Goal: Contribute content: Add original content to the website for others to see

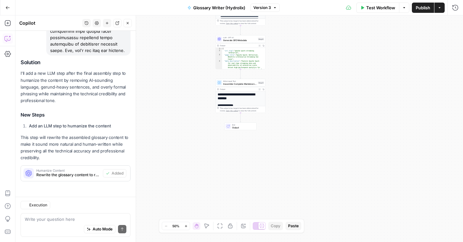
scroll to position [654, 0]
click at [49, 220] on textarea at bounding box center [76, 219] width 102 height 6
paste textarea "# Hydrolix Glossary Template ## Meta Information Template ``` **URL:** /glossar…"
type textarea "please update where necessary... # Hydrolix Glossary Template ## Meta Informati…"
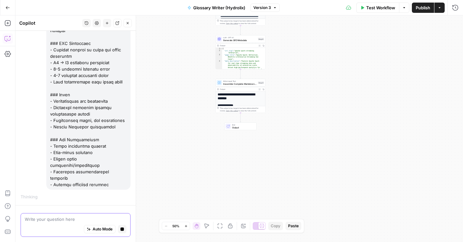
scroll to position [1557, 0]
click at [84, 228] on button "Auto Mode" at bounding box center [99, 229] width 31 height 8
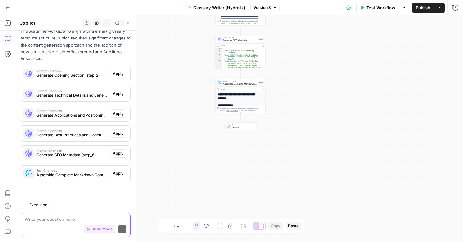
scroll to position [1736, 0]
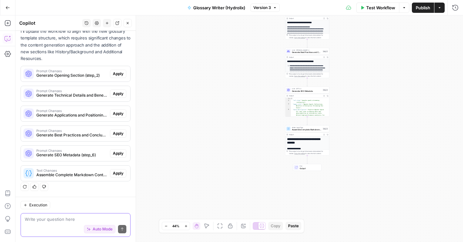
click at [34, 205] on span "Execution" at bounding box center [38, 205] width 18 height 6
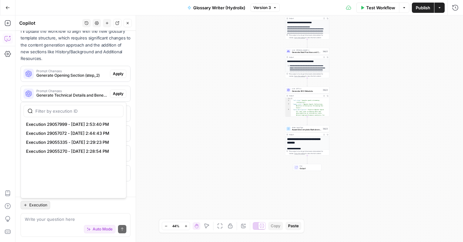
click at [34, 205] on span "Execution" at bounding box center [38, 205] width 18 height 6
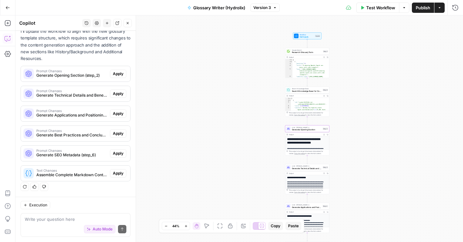
click at [113, 74] on span "Apply" at bounding box center [118, 74] width 11 height 6
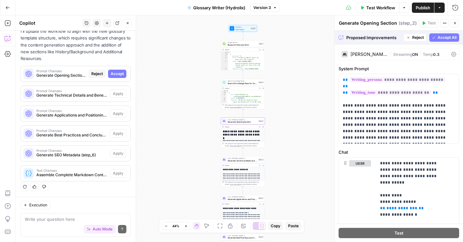
click at [114, 73] on span "Accept" at bounding box center [117, 74] width 13 height 6
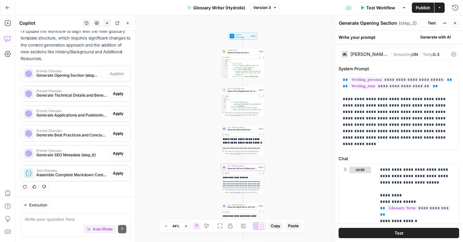
scroll to position [1756, 0]
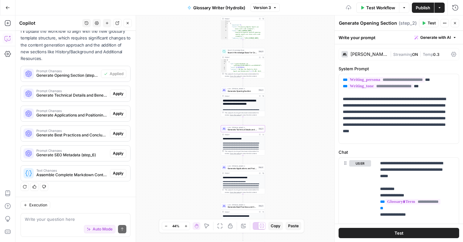
click at [113, 93] on span "Apply" at bounding box center [118, 94] width 11 height 6
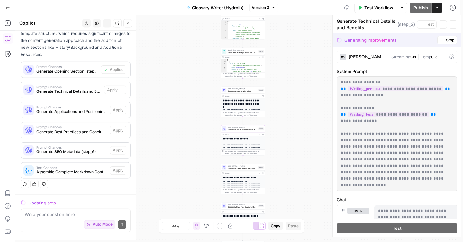
scroll to position [1736, 0]
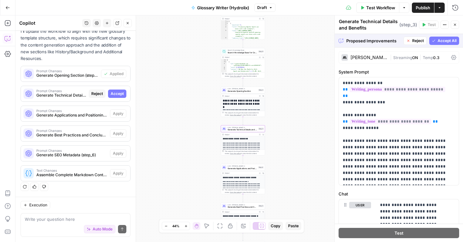
click at [112, 95] on span "Accept" at bounding box center [117, 94] width 13 height 6
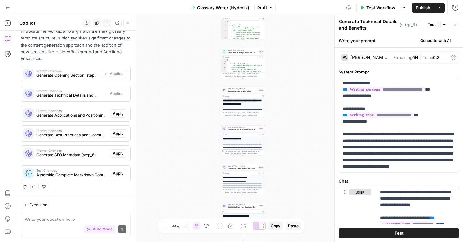
scroll to position [1756, 0]
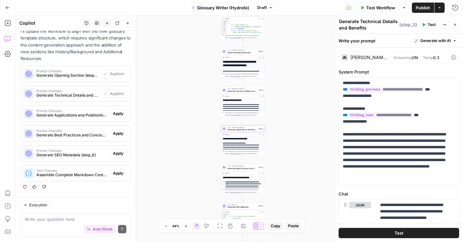
click at [113, 114] on span "Apply" at bounding box center [118, 114] width 11 height 6
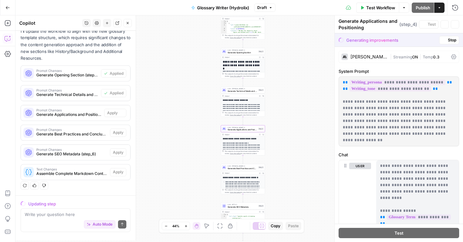
scroll to position [1736, 0]
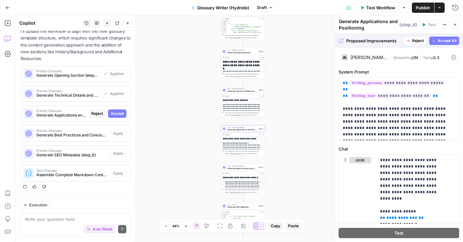
click at [113, 115] on span "Accept" at bounding box center [117, 114] width 13 height 6
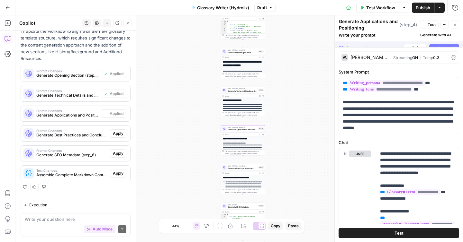
scroll to position [1756, 0]
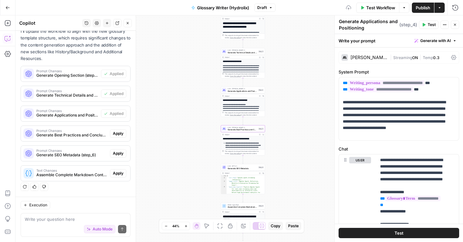
click at [115, 132] on span "Apply" at bounding box center [118, 134] width 11 height 6
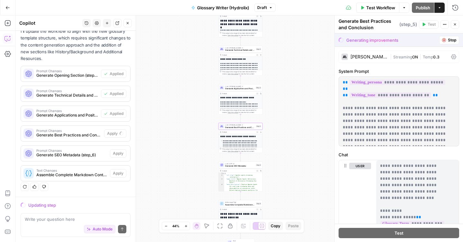
scroll to position [1736, 0]
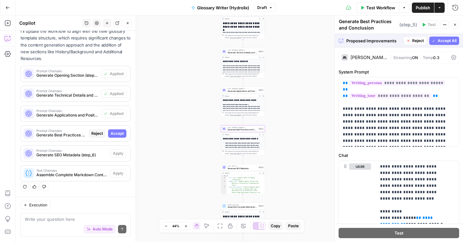
click at [118, 135] on span "Accept" at bounding box center [117, 134] width 13 height 6
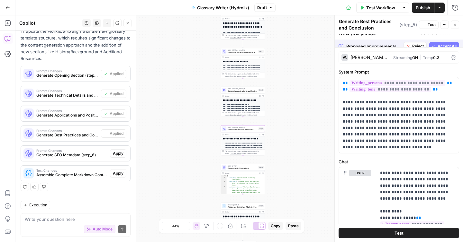
scroll to position [1756, 0]
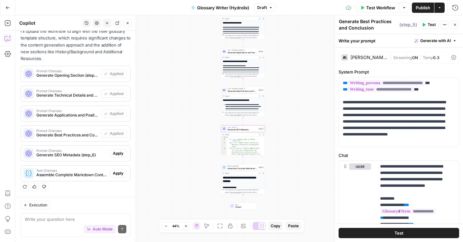
click at [114, 153] on span "Apply" at bounding box center [118, 154] width 11 height 6
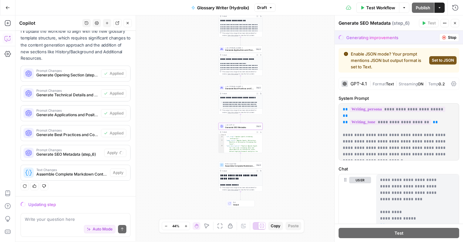
scroll to position [1736, 0]
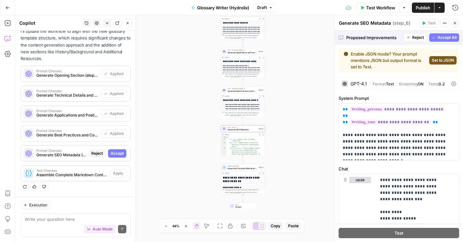
click at [109, 157] on button "Accept" at bounding box center [117, 153] width 18 height 8
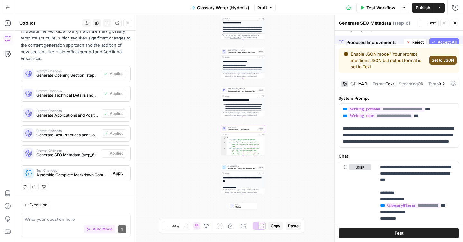
scroll to position [1756, 0]
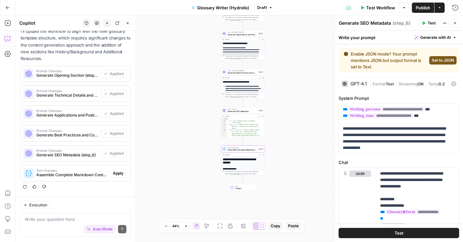
click at [113, 174] on span "Apply" at bounding box center [118, 174] width 11 height 6
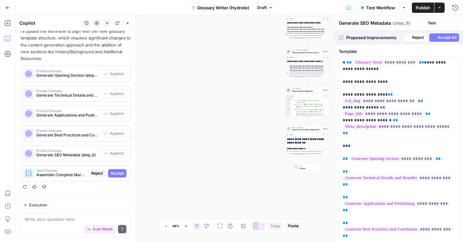
type textarea "Assemble Complete Markdown Content"
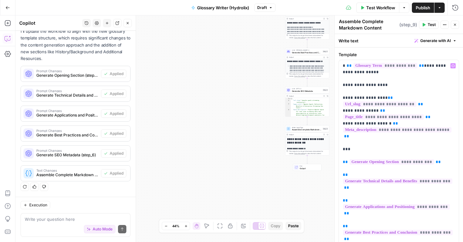
scroll to position [35, 0]
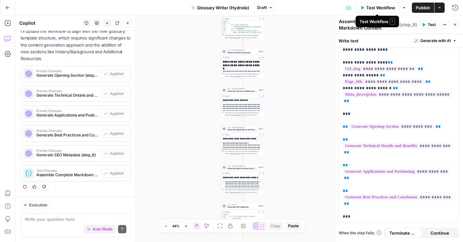
click at [383, 9] on span "Test Workflow" at bounding box center [380, 7] width 29 height 6
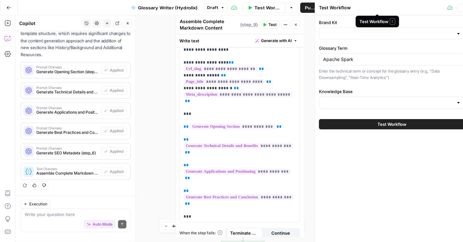
type input "Hydrolix"
type input "Hydrolix KB"
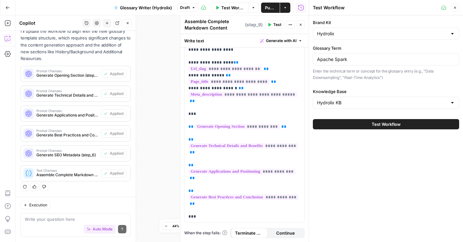
click at [337, 129] on button "Test Workflow" at bounding box center [386, 124] width 146 height 10
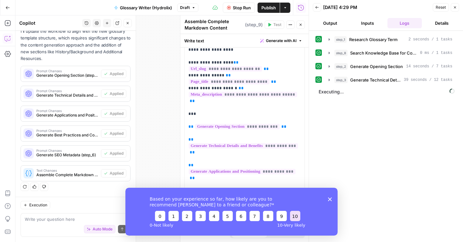
click at [294, 218] on button "10" at bounding box center [295, 216] width 10 height 10
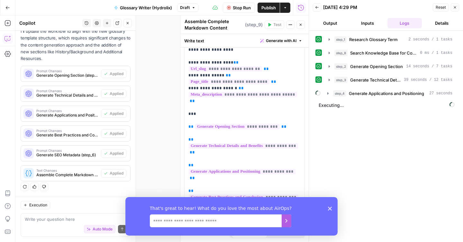
click at [253, 219] on textarea "We read every single response!" at bounding box center [216, 220] width 132 height 13
click at [181, 221] on textarea "**********" at bounding box center [216, 220] width 132 height 13
type textarea "**********"
click at [287, 219] on icon "Submit your response" at bounding box center [285, 220] width 5 height 5
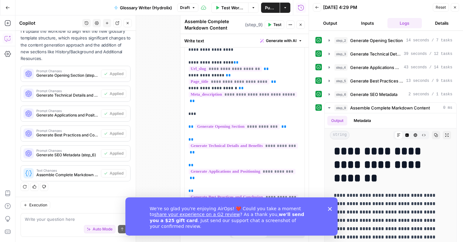
scroll to position [61, 0]
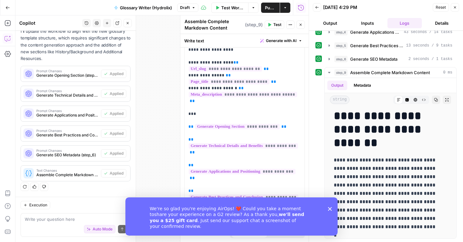
click at [209, 214] on link "share your experience on a G2 review" at bounding box center [197, 214] width 86 height 5
click at [216, 215] on link "share your experience on a G2 review" at bounding box center [197, 214] width 86 height 5
click at [268, 10] on span "Publish" at bounding box center [270, 7] width 11 height 6
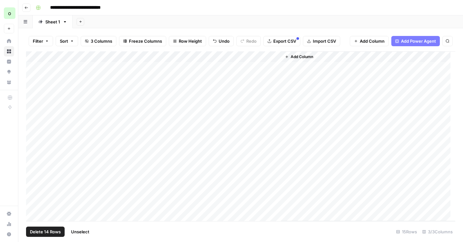
click at [50, 232] on span "Delete 14 Rows" at bounding box center [45, 232] width 31 height 6
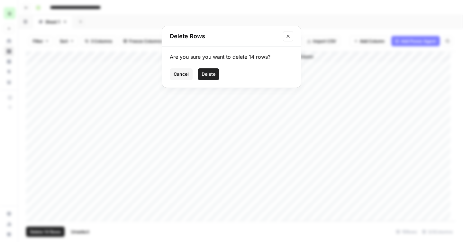
click at [210, 78] on button "Delete" at bounding box center [209, 74] width 22 height 12
